Goal: Ask a question

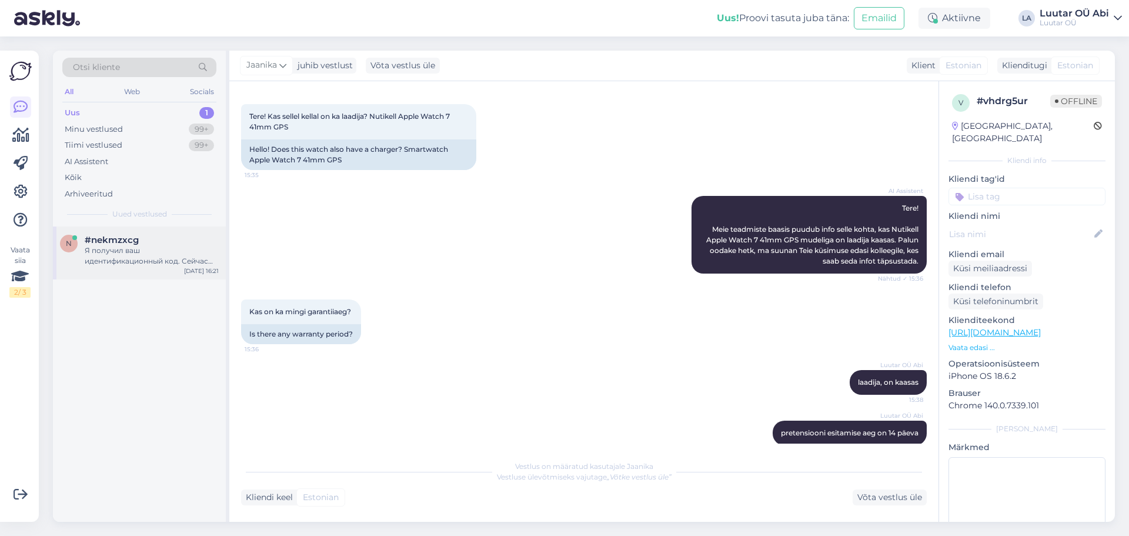
click at [170, 255] on div "Я получил ваш идентификационный код. Сейчас проверю информацию по вашему залогу." at bounding box center [152, 255] width 134 height 21
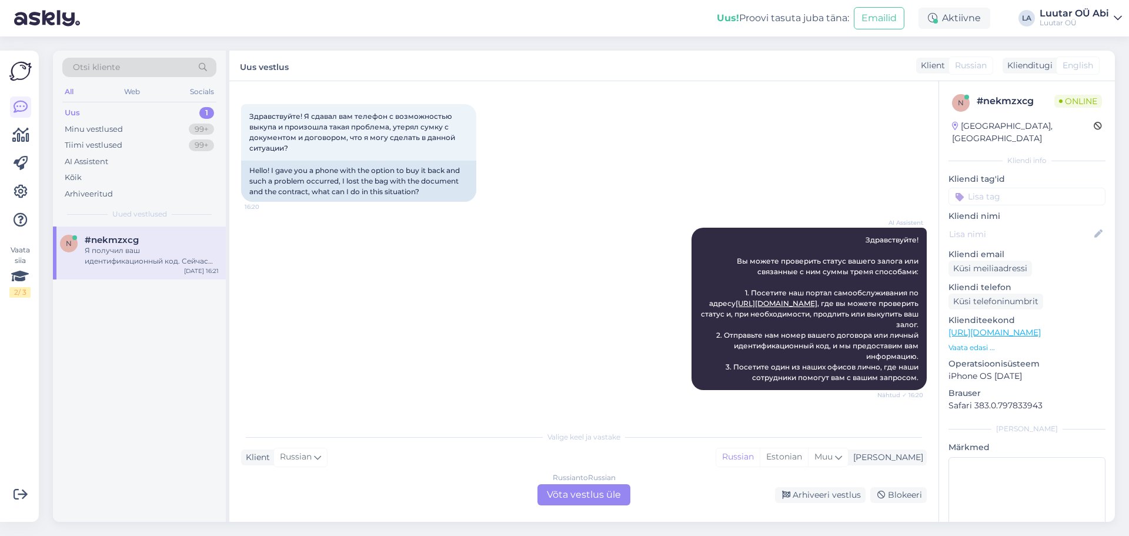
scroll to position [172, 0]
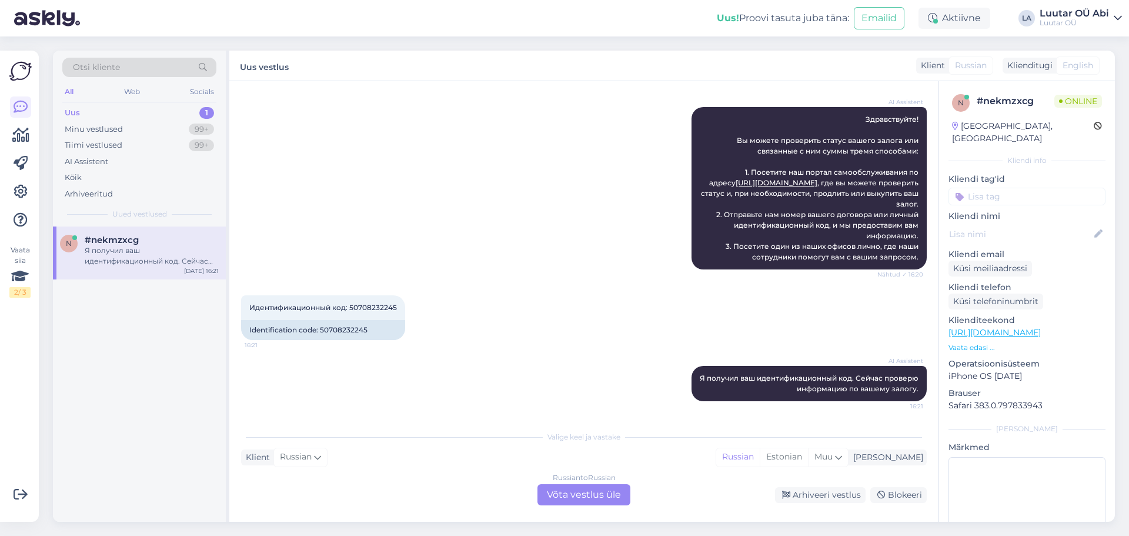
click at [528, 333] on div "Идентификационный код: 50708232245 16:21 Identification code: 50708232245" at bounding box center [583, 317] width 685 height 71
drag, startPoint x: 347, startPoint y: 306, endPoint x: 374, endPoint y: 303, distance: 27.1
click at [374, 303] on span "Идентификационный код: 50708232245" at bounding box center [323, 307] width 148 height 9
click at [359, 307] on span "Идентификационный код: 50708232245" at bounding box center [323, 307] width 148 height 9
drag, startPoint x: 350, startPoint y: 307, endPoint x: 399, endPoint y: 303, distance: 49.6
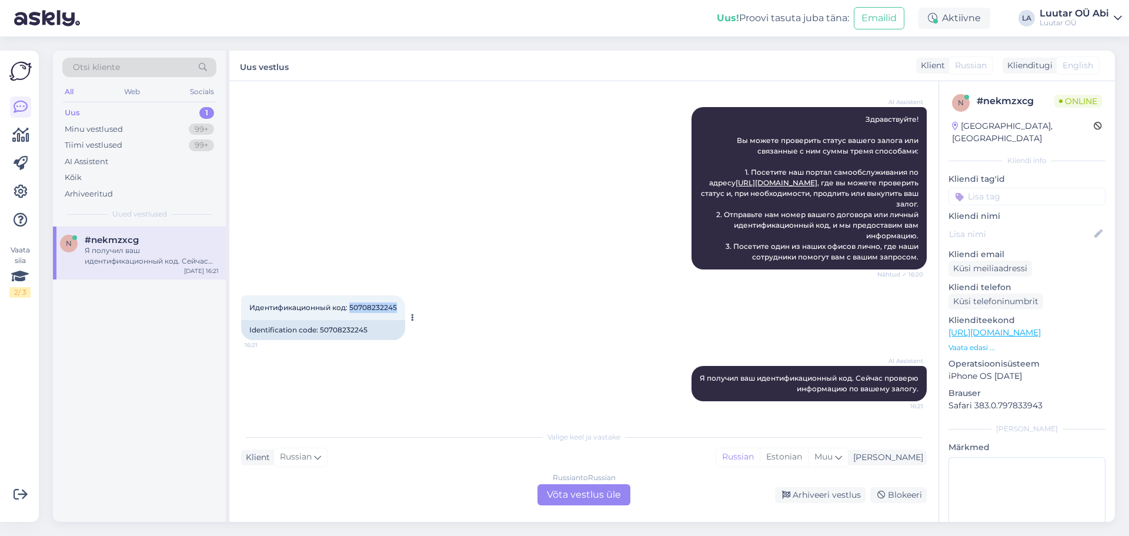
click at [399, 303] on div "Идентификационный код: 50708232245 16:21" at bounding box center [323, 307] width 164 height 25
copy span "50708232245"
click at [385, 309] on span "Идентификационный код: 50708232245" at bounding box center [323, 307] width 148 height 9
click at [608, 507] on div "Vestlus algas [DATE] Здравствуйте! Я сдавал вам телефон с возможностью выкупа и…" at bounding box center [583, 301] width 709 height 440
click at [591, 497] on div "Russian to Russian Võta vestlus üle" at bounding box center [583, 494] width 93 height 21
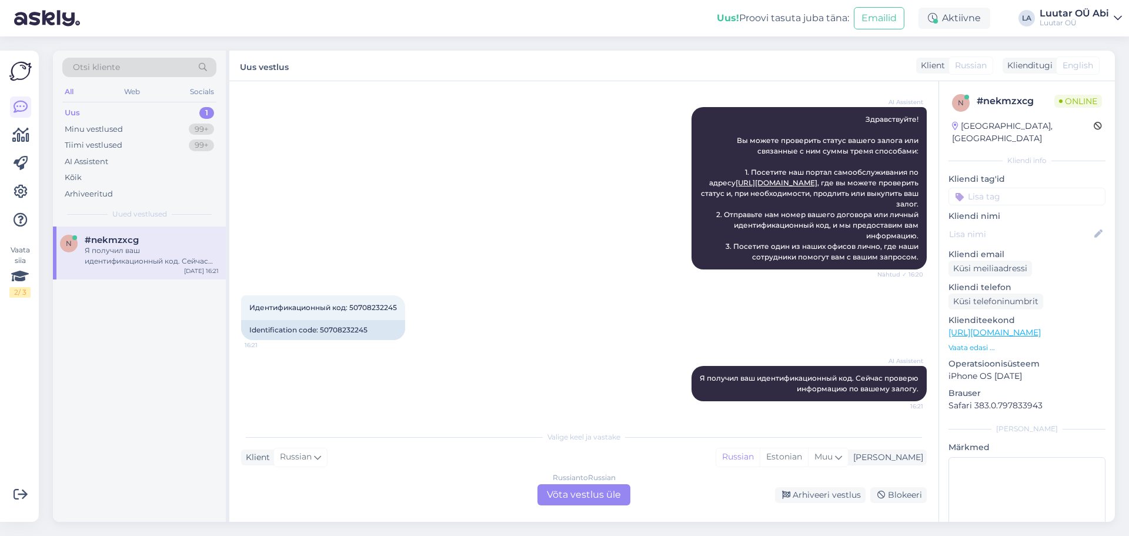
scroll to position [128, 0]
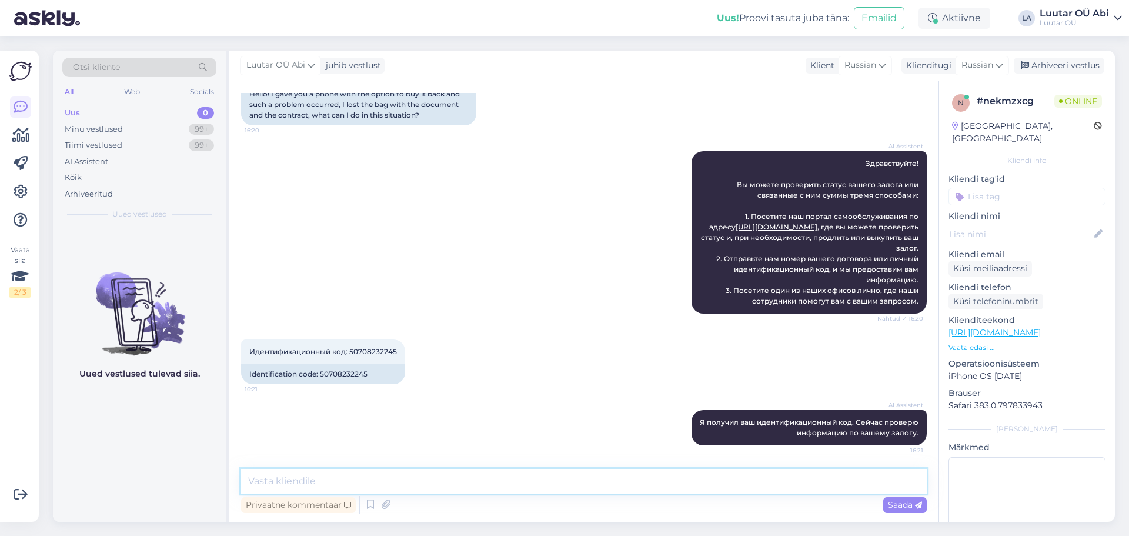
click at [506, 480] on textarea at bounding box center [583, 481] width 685 height 25
type textarea "у Вас есть возможность выкупить или продлить через самообслуживание?"
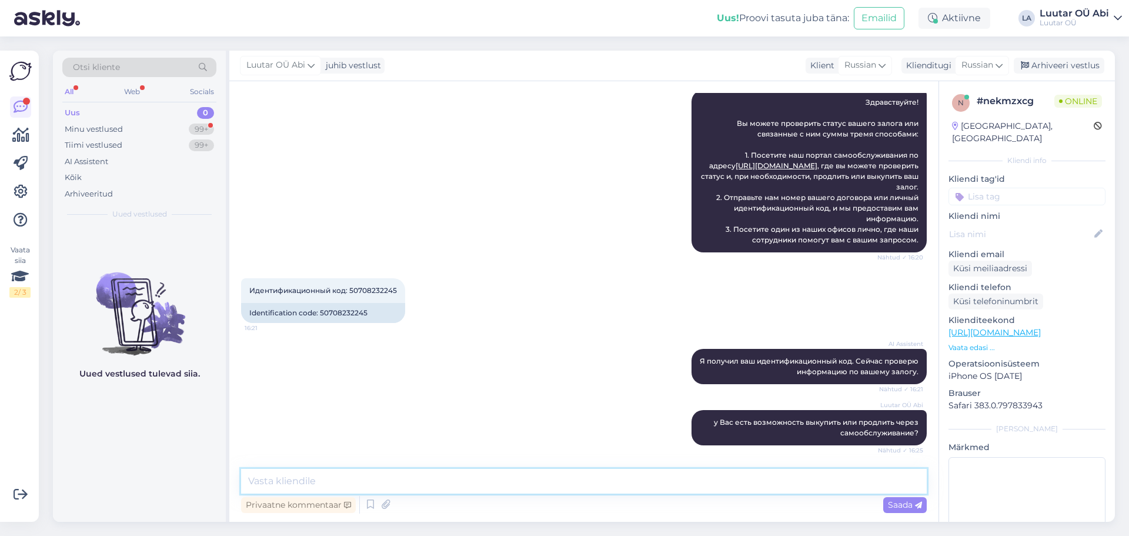
scroll to position [250, 0]
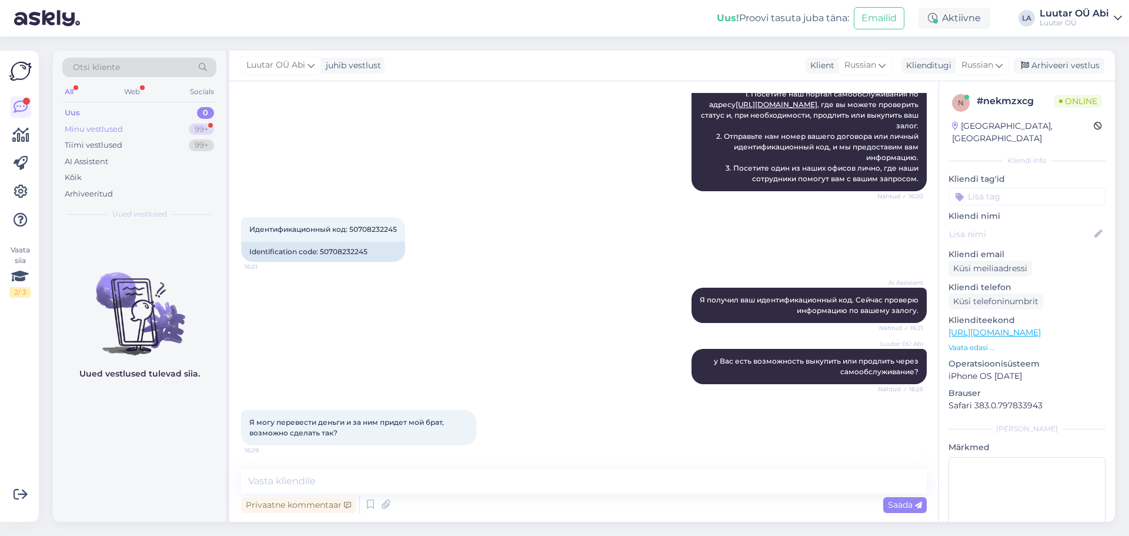
click at [158, 132] on div "Minu vestlused 99+" at bounding box center [139, 129] width 154 height 16
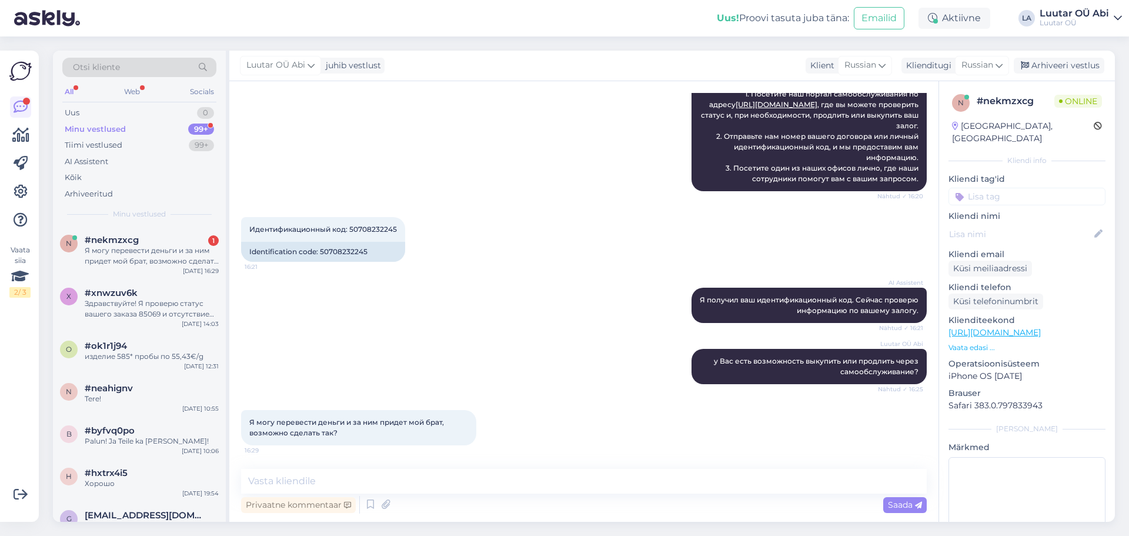
drag, startPoint x: 162, startPoint y: 250, endPoint x: 237, endPoint y: 290, distance: 85.2
click at [162, 250] on div "Я могу перевести деньги и за ним придет мой брат, возможно сделать так?" at bounding box center [152, 255] width 134 height 21
click at [456, 494] on div "Privaatne kommentaar Saada" at bounding box center [583, 504] width 685 height 22
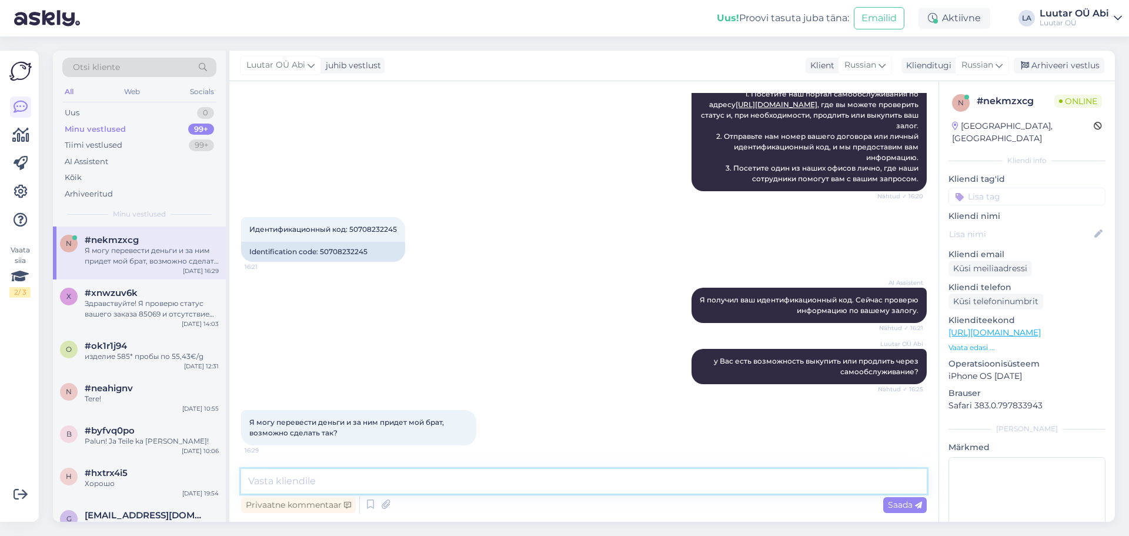
click at [449, 484] on textarea at bounding box center [583, 481] width 685 height 25
type textarea "нет"
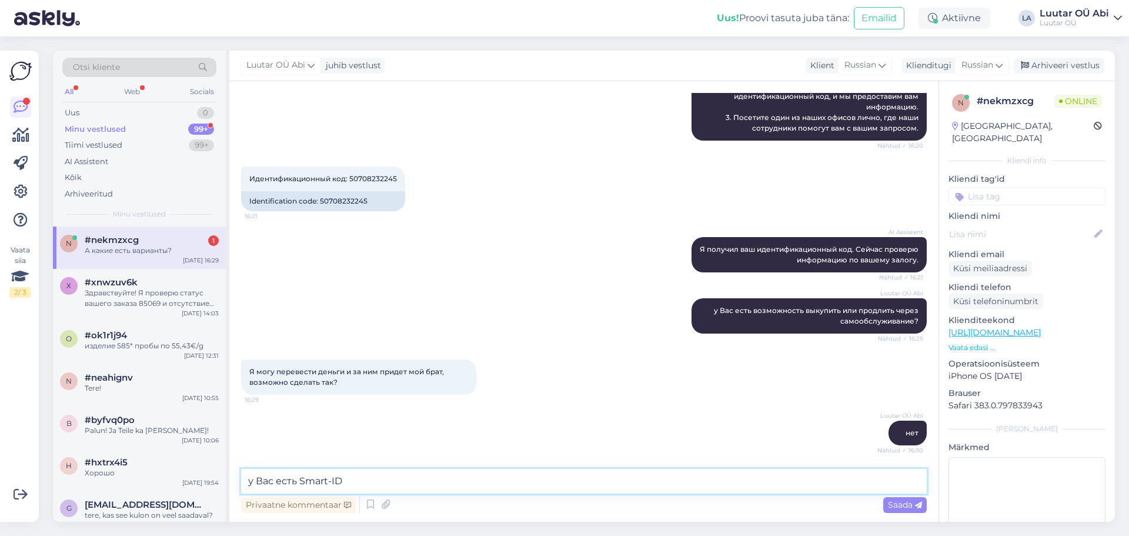
scroll to position [351, 0]
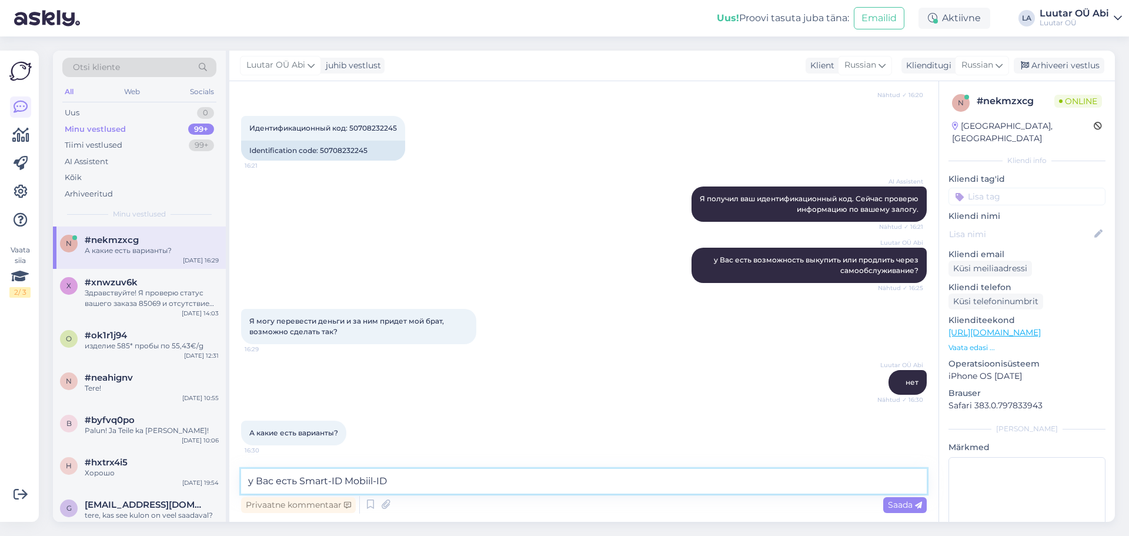
type textarea "у Вас есть Smart-ID Mobiil-ID?"
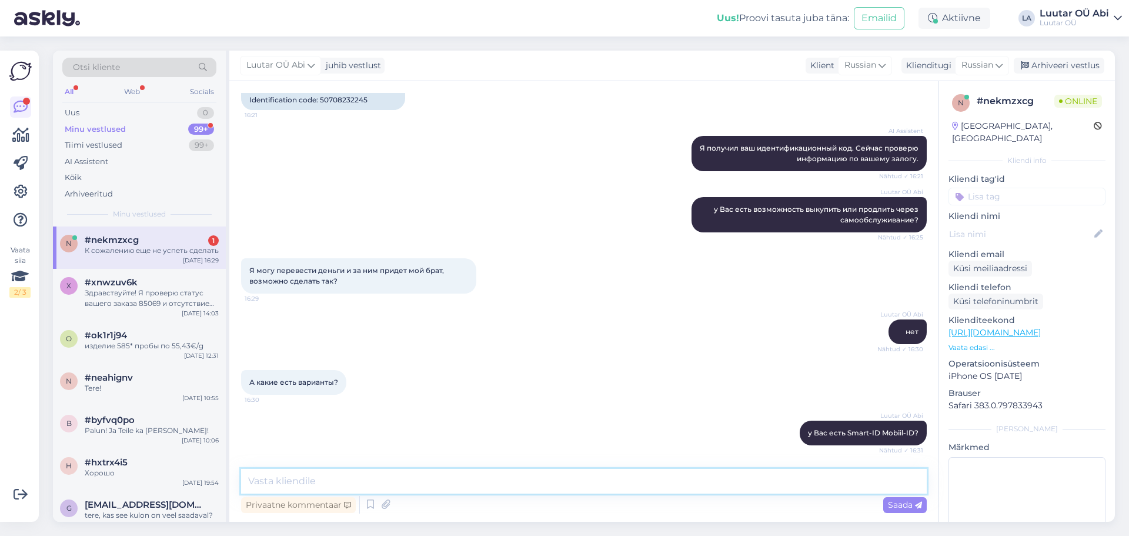
scroll to position [452, 0]
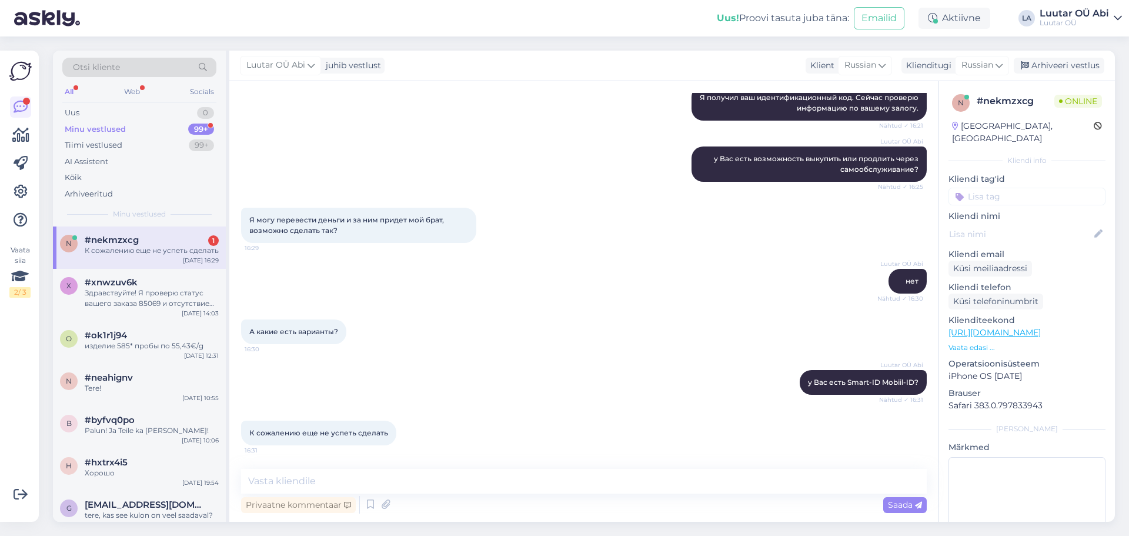
click at [409, 307] on div "А какие есть варианты? 16:30" at bounding box center [583, 331] width 685 height 51
drag, startPoint x: 537, startPoint y: 336, endPoint x: 532, endPoint y: 347, distance: 12.7
click at [532, 345] on div "А какие есть варианты? 16:30" at bounding box center [583, 331] width 685 height 51
click at [469, 496] on div "Privaatne kommentaar Saada" at bounding box center [583, 504] width 685 height 22
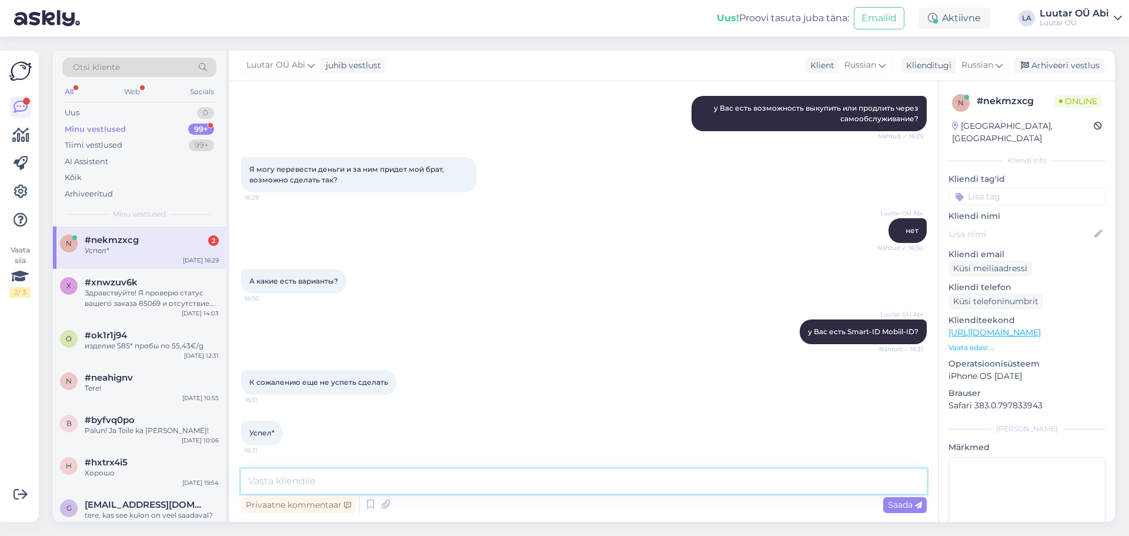
click at [445, 474] on textarea at bounding box center [583, 481] width 685 height 25
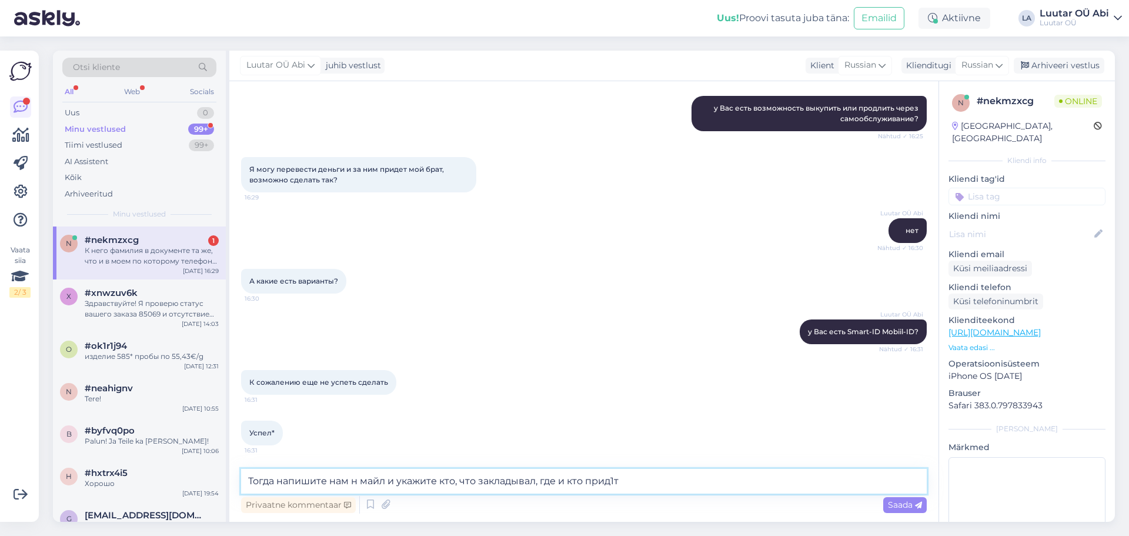
scroll to position [564, 0]
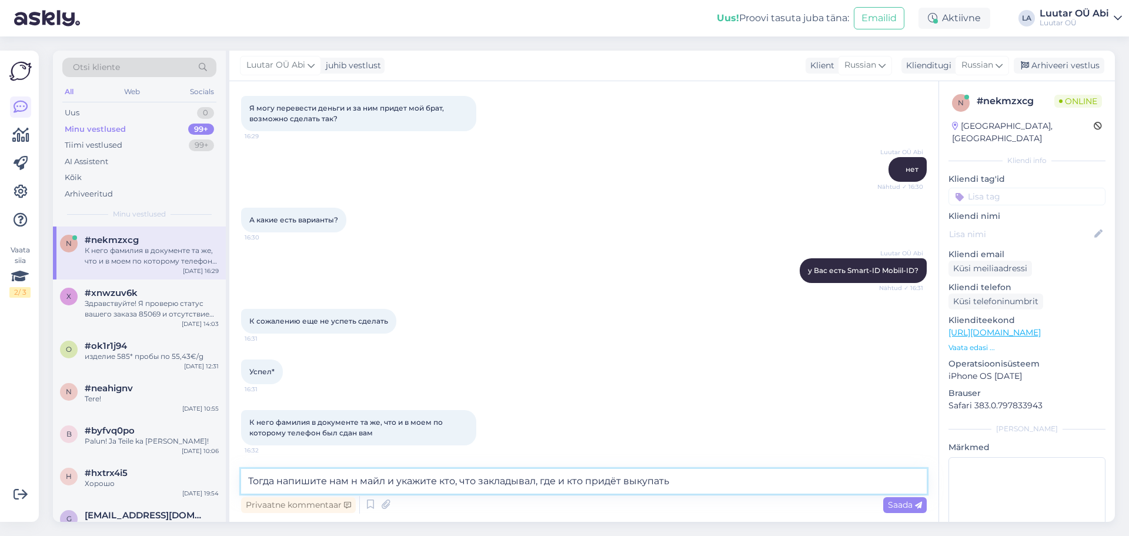
type textarea "Тогда напишите нам н майл и укажите кто, что закладывал, где и кто придёт выкуп…"
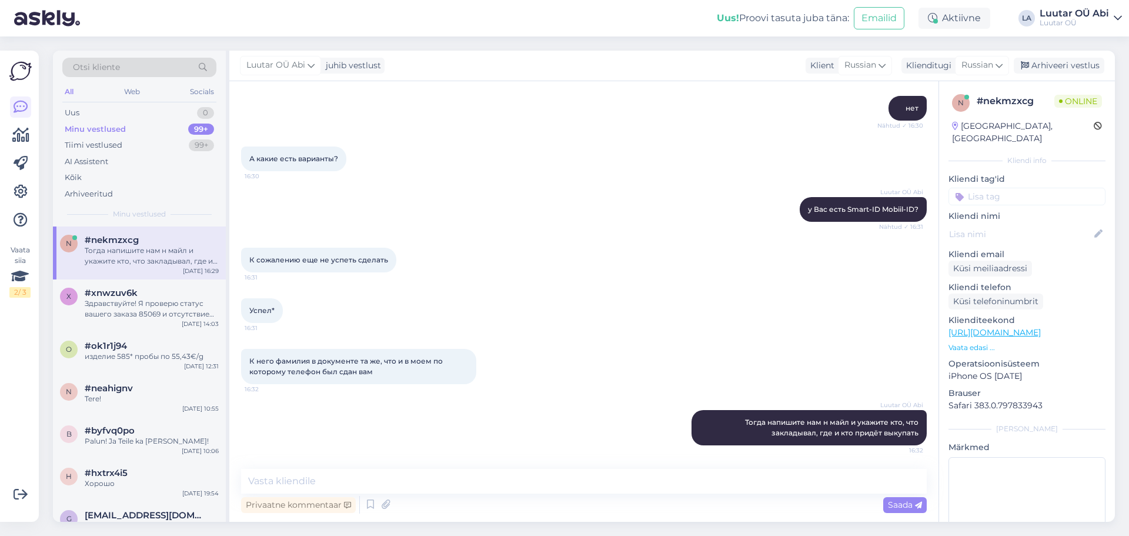
click at [540, 236] on div "К сожалению еще не успеть сделать 16:31" at bounding box center [583, 260] width 685 height 51
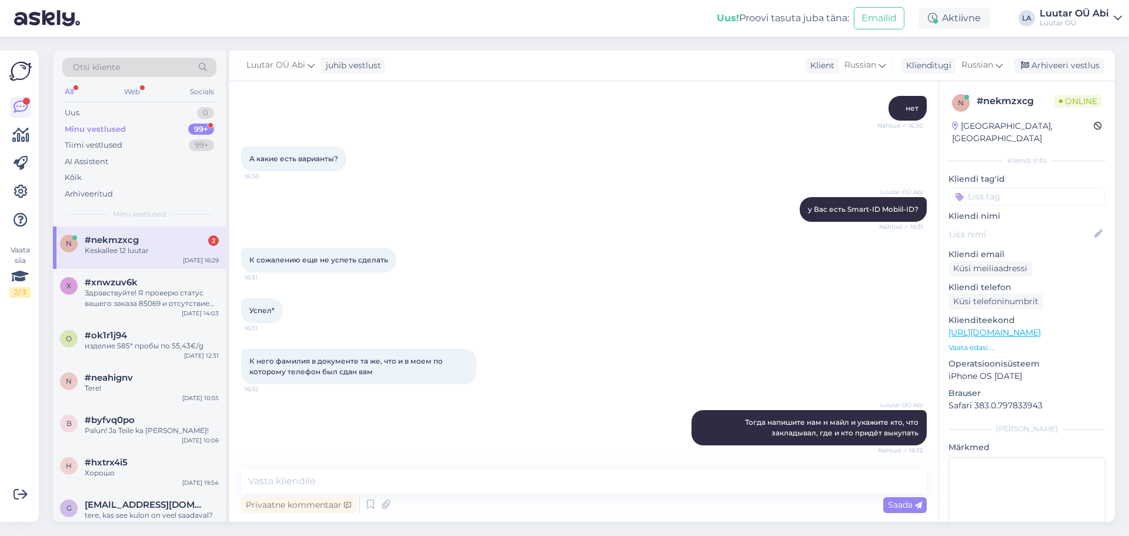
scroll to position [747, 0]
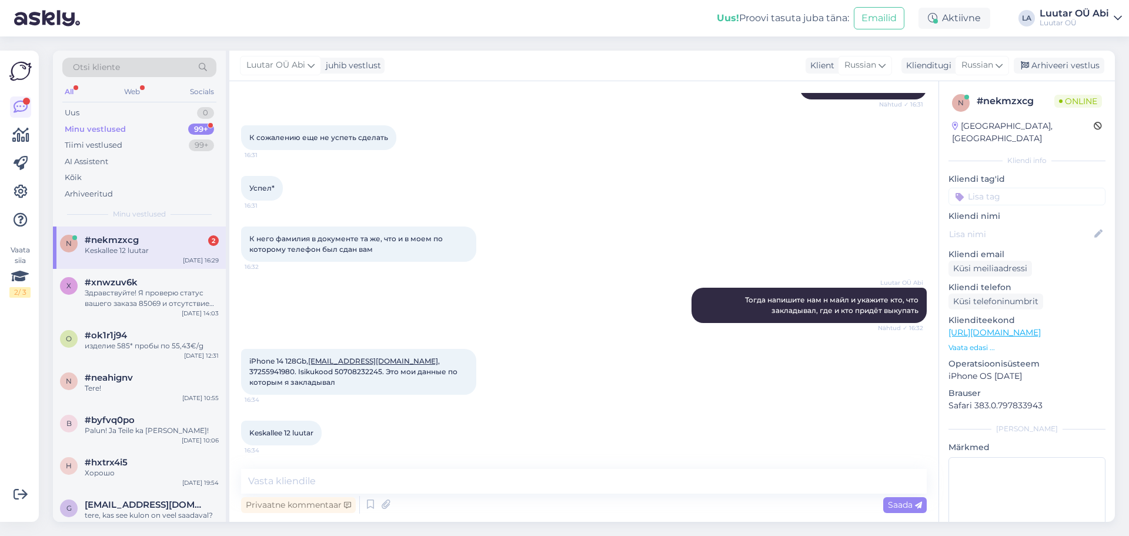
drag, startPoint x: 148, startPoint y: 243, endPoint x: 166, endPoint y: 252, distance: 20.0
click at [148, 242] on div "#nekmzxcg 2" at bounding box center [152, 240] width 134 height 11
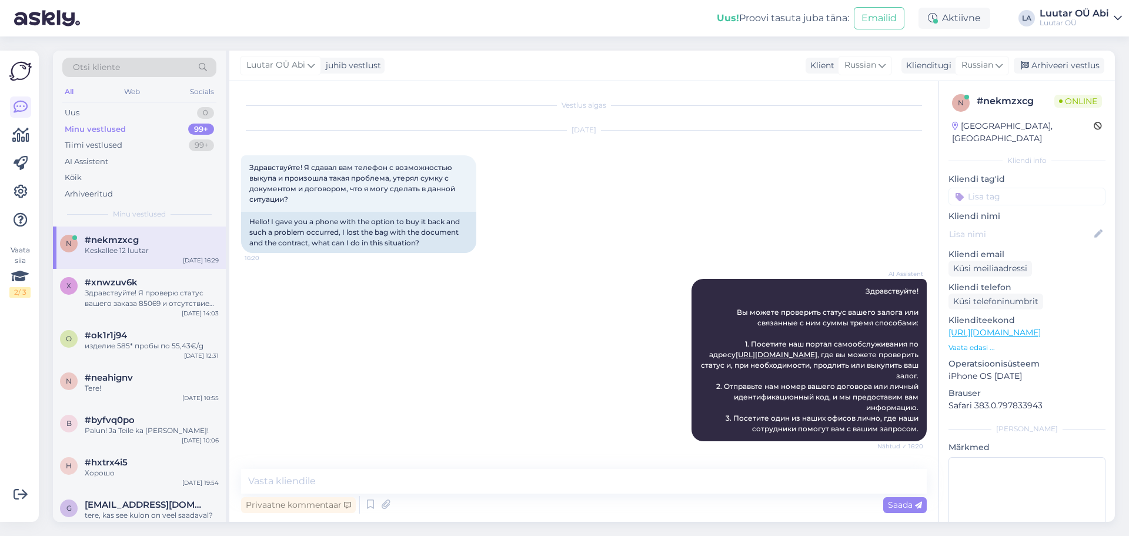
click at [549, 334] on div "AI Assistent Здравствуйте! Вы можете проверить статус вашего залога или связанн…" at bounding box center [583, 360] width 685 height 188
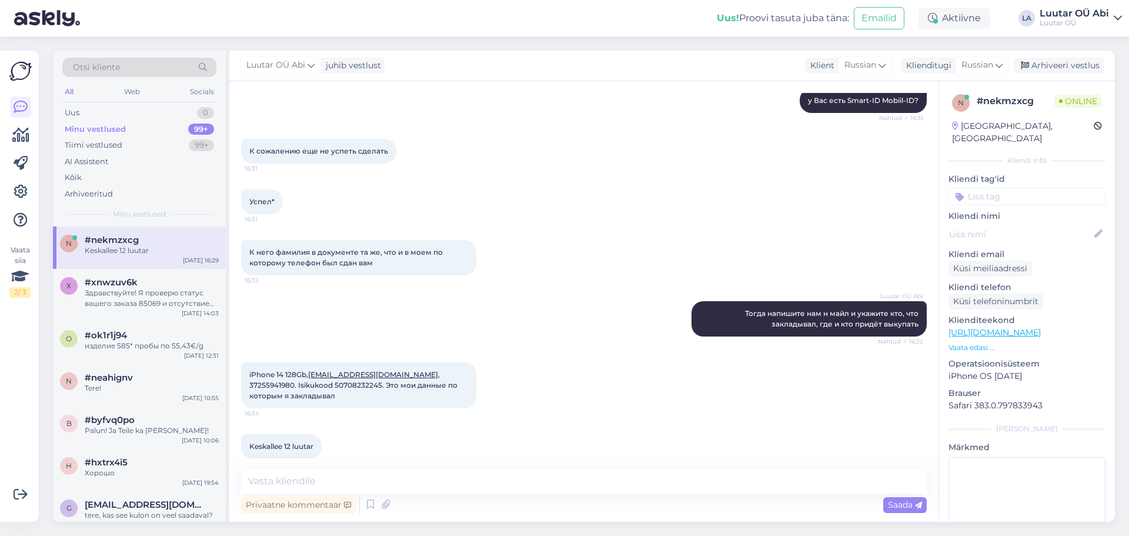
scroll to position [747, 0]
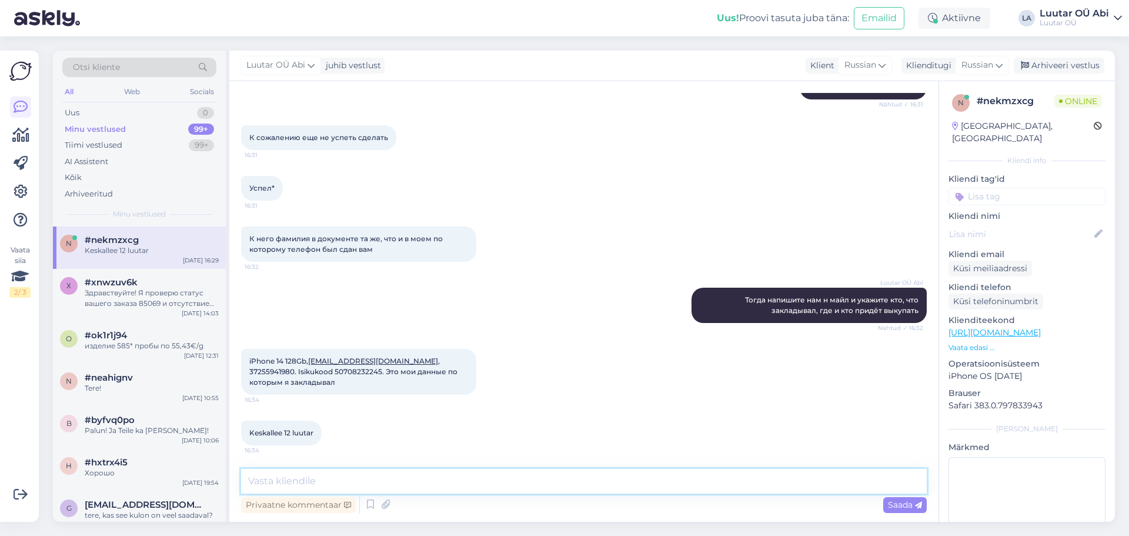
click at [498, 473] on textarea at bounding box center [583, 481] width 685 height 25
type textarea "Вам надо нам на майл написать письмо как доверенность [EMAIL_ADDRESS][DOMAIN_NA…"
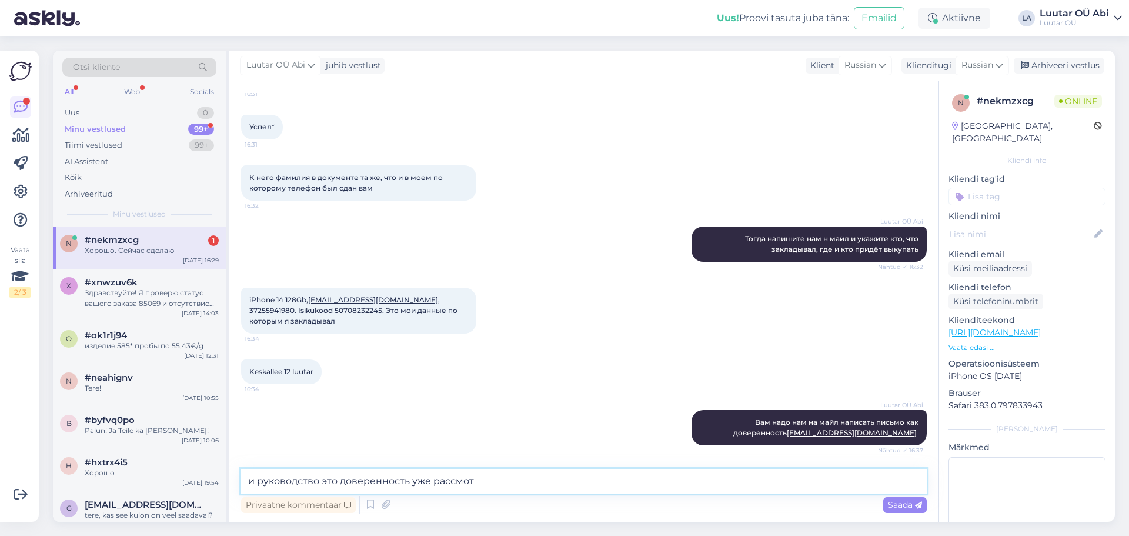
scroll to position [859, 0]
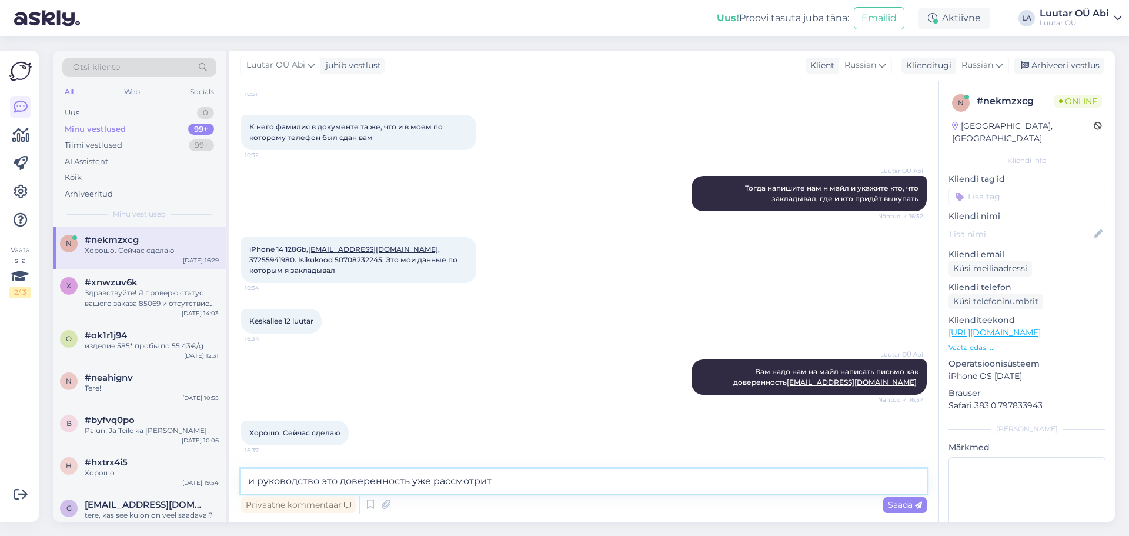
type textarea "и руководство это доверенность уже рассмотрит"
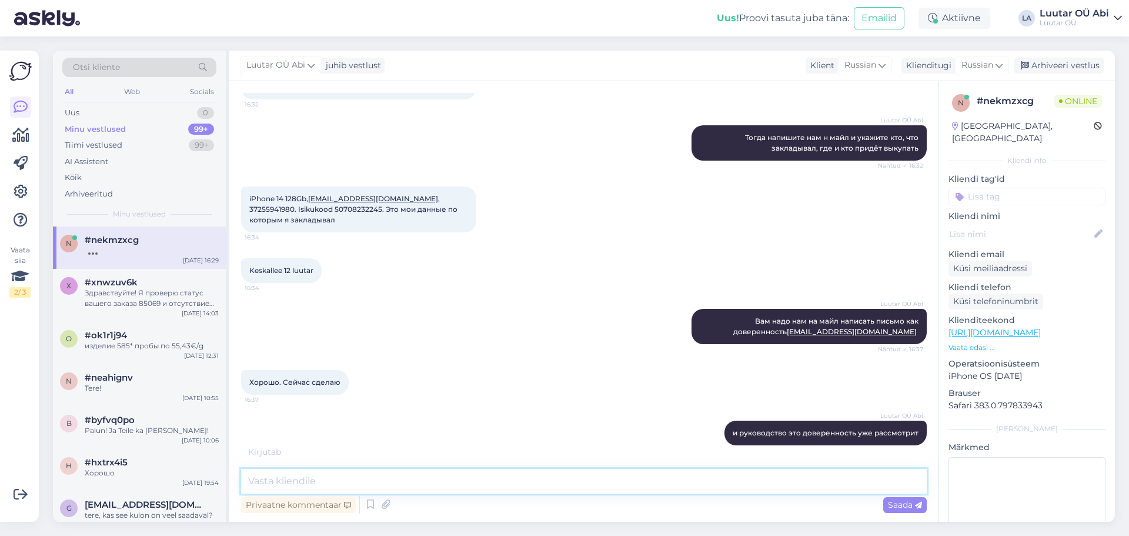
scroll to position [960, 0]
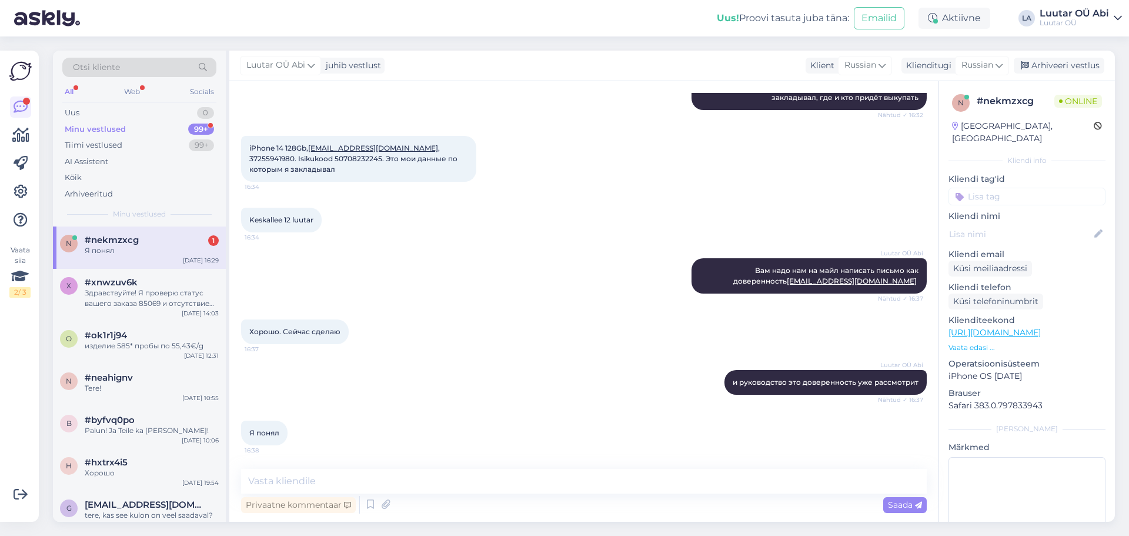
click at [190, 248] on div "Я понял" at bounding box center [152, 250] width 134 height 11
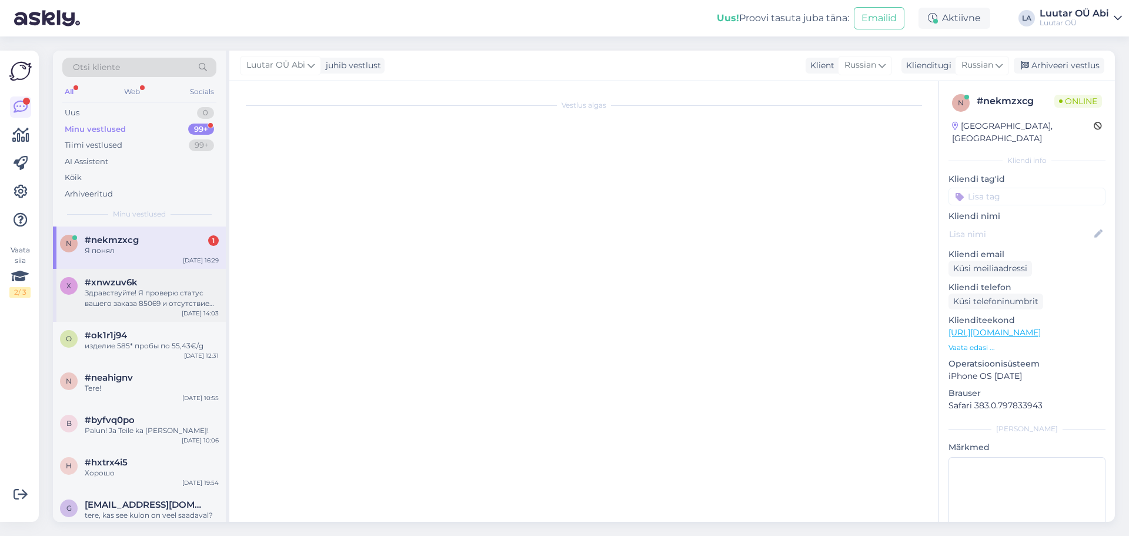
scroll to position [0, 0]
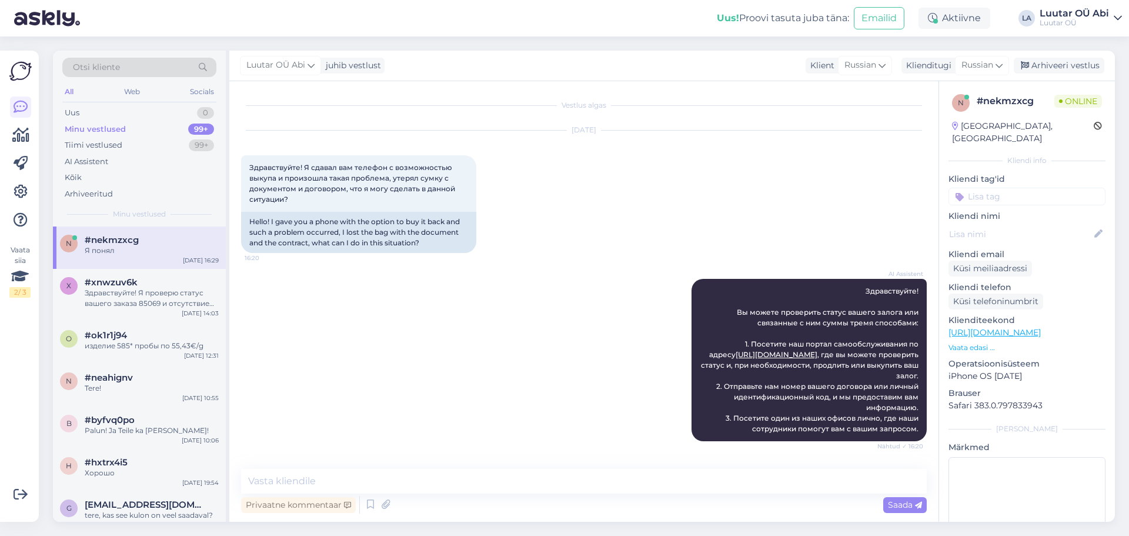
click at [160, 250] on div "Я понял" at bounding box center [152, 250] width 134 height 11
click at [150, 141] on div "Tiimi vestlused 99+" at bounding box center [139, 145] width 154 height 16
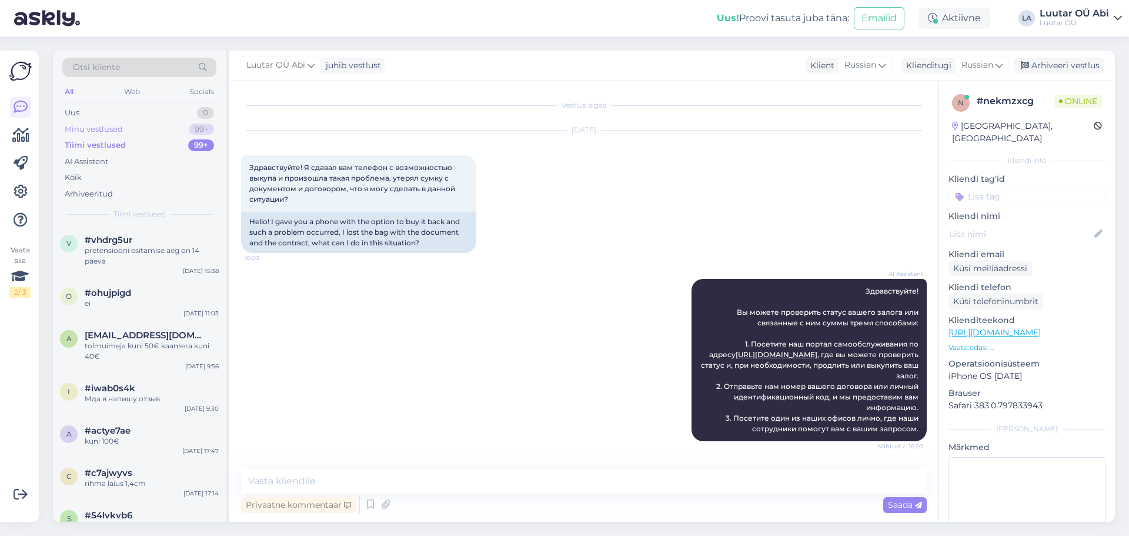
click at [101, 130] on div "Minu vestlused" at bounding box center [94, 129] width 58 height 12
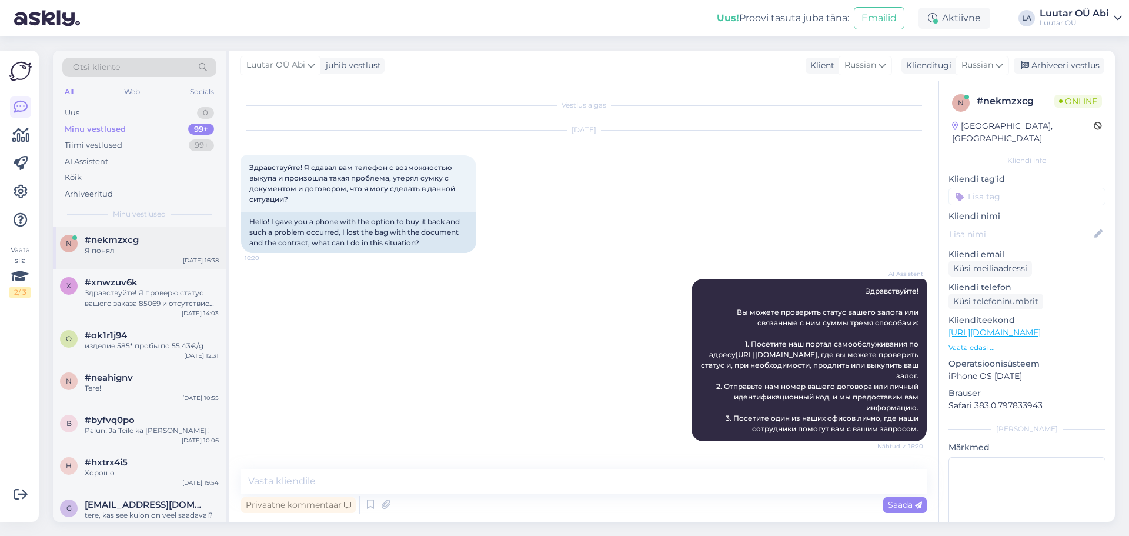
click at [165, 231] on div "n #nekmzxcg Я понял [DATE] 16:38" at bounding box center [139, 247] width 173 height 42
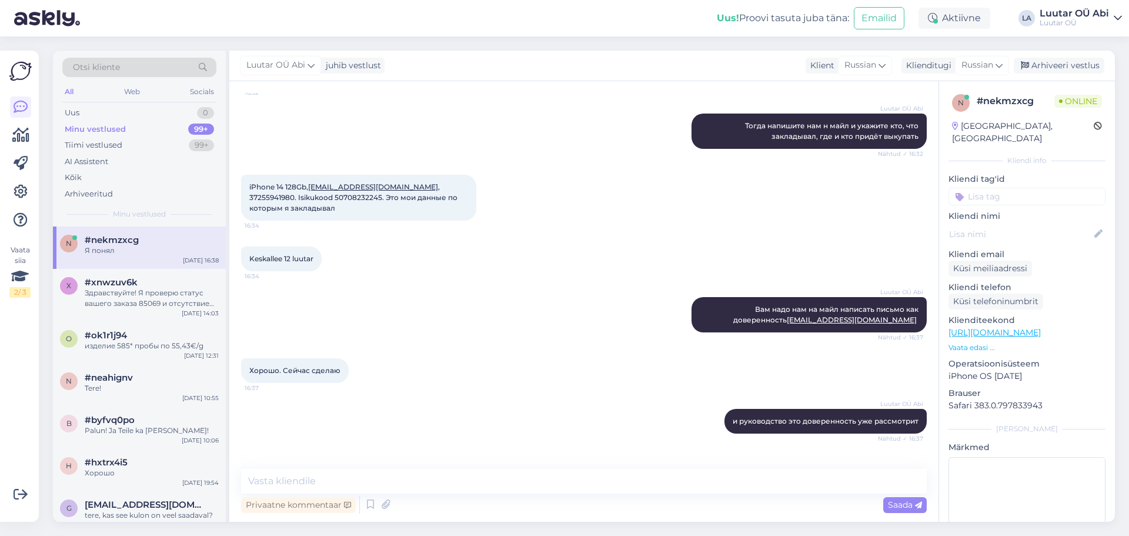
scroll to position [901, 0]
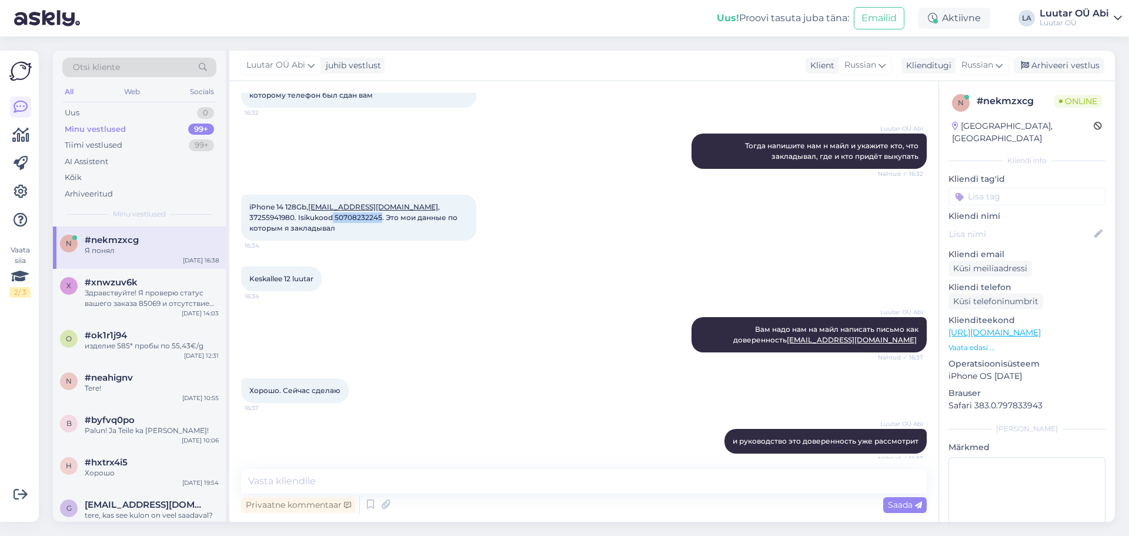
drag, startPoint x: 284, startPoint y: 215, endPoint x: 333, endPoint y: 217, distance: 48.8
click at [333, 217] on span "iPhone 14 128Gb, [EMAIL_ADDRESS][DOMAIN_NAME] , 37255941980. Isikukood 50708232…" at bounding box center [354, 217] width 210 height 30
copy span "50708232245"
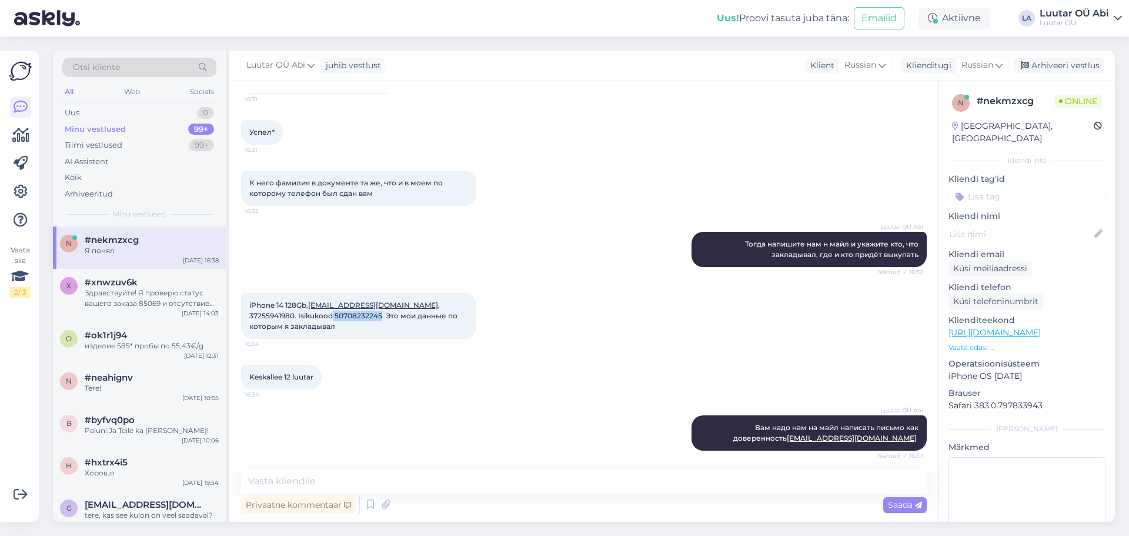
scroll to position [666, 0]
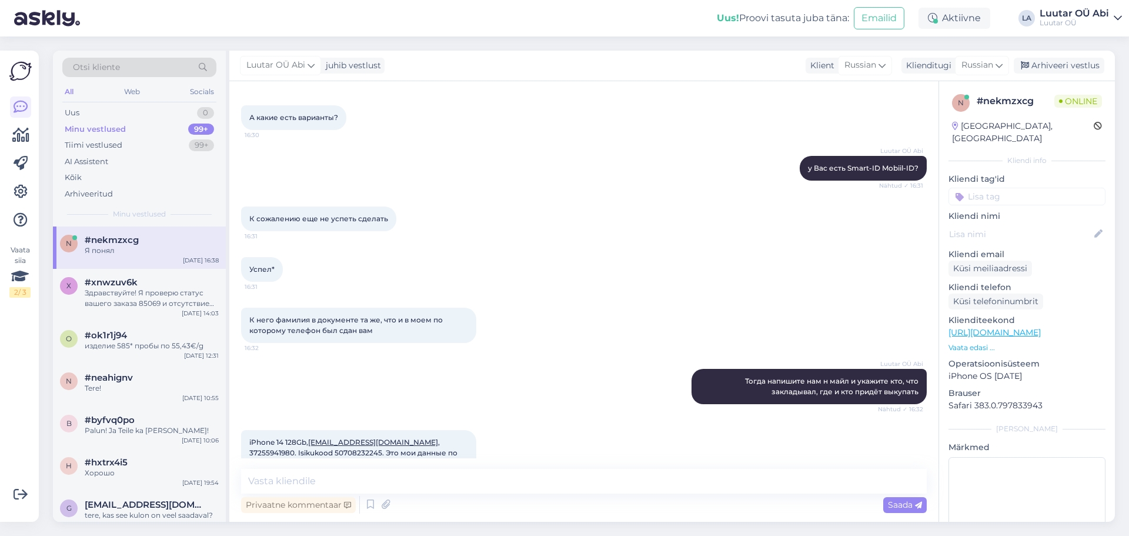
click at [484, 178] on div "Luutar OÜ Abi у Вас есть Smart-ID Mobiil-ID? Nähtud ✓ 16:31" at bounding box center [583, 168] width 685 height 51
click at [566, 250] on div "Успел* 16:31" at bounding box center [583, 269] width 685 height 51
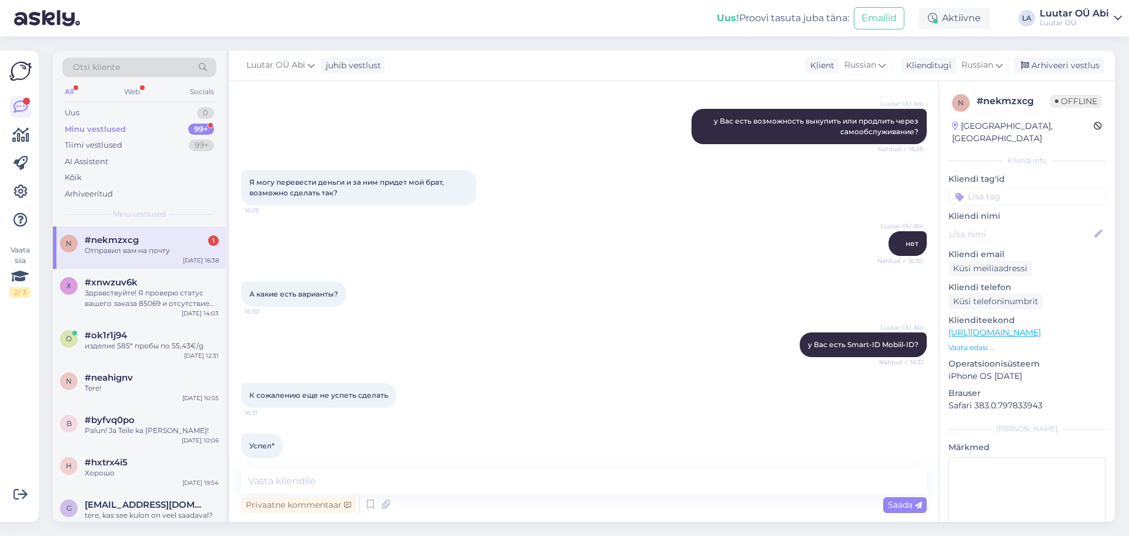
scroll to position [1010, 0]
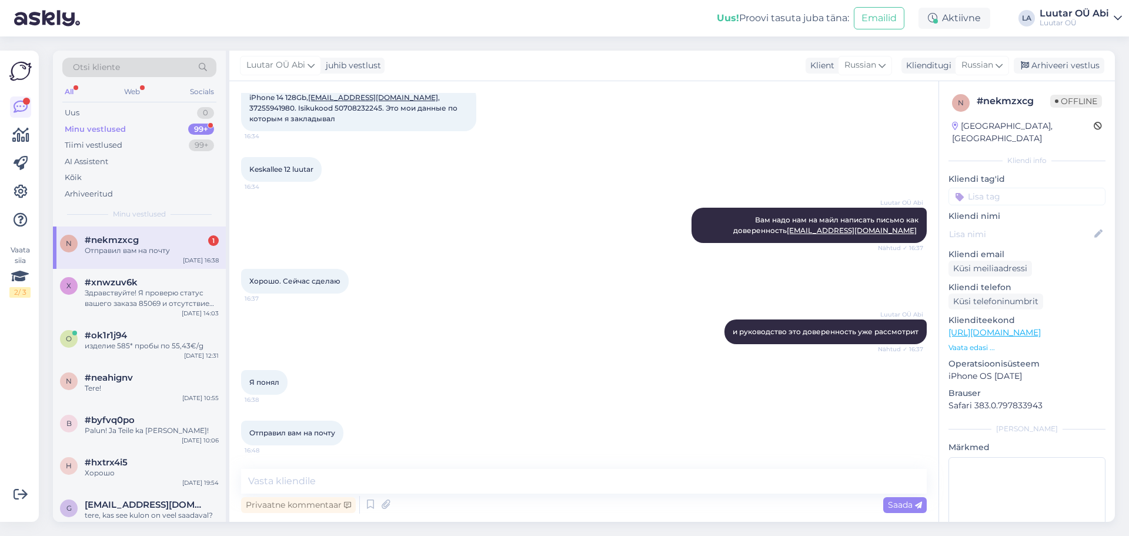
click at [526, 307] on div "Luutar OÜ [PERSON_NAME] и руководство это доверенность уже рассмотрит Nähtud ✓ …" at bounding box center [583, 331] width 685 height 51
click at [589, 331] on div "Luutar OÜ [PERSON_NAME] и руководство это доверенность уже рассмотрит Nähtud ✓ …" at bounding box center [583, 331] width 685 height 51
click at [156, 249] on div "Отправил вам на почту" at bounding box center [152, 250] width 134 height 11
